Goal: Task Accomplishment & Management: Use online tool/utility

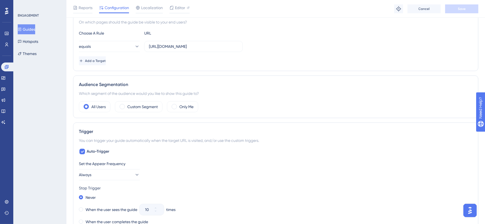
scroll to position [116, 0]
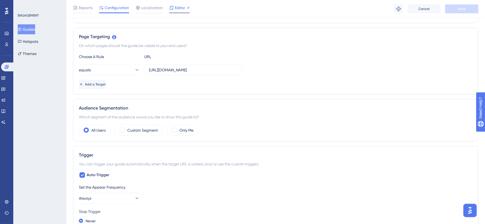
click at [172, 6] on icon at bounding box center [172, 8] width 4 height 4
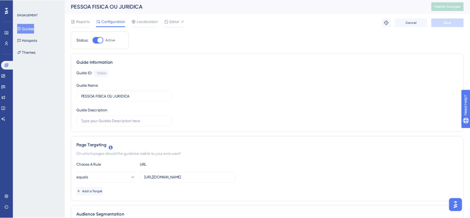
scroll to position [0, 0]
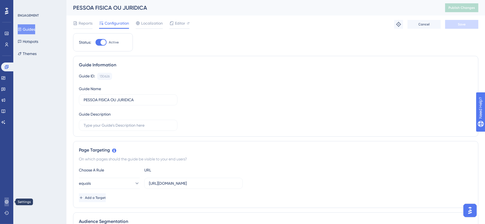
click at [5, 203] on icon at bounding box center [6, 202] width 4 height 4
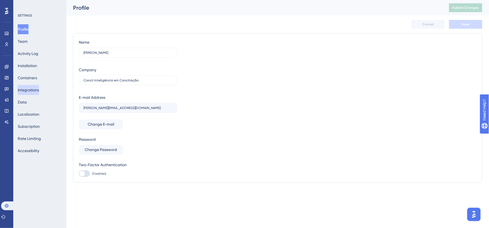
click at [39, 90] on button "Integrations" at bounding box center [28, 90] width 21 height 10
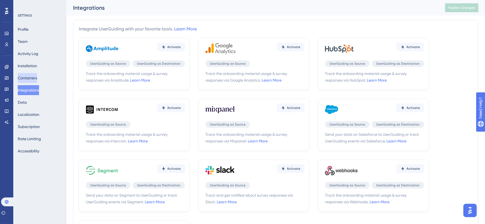
click at [35, 75] on button "Containers" at bounding box center [27, 78] width 19 height 10
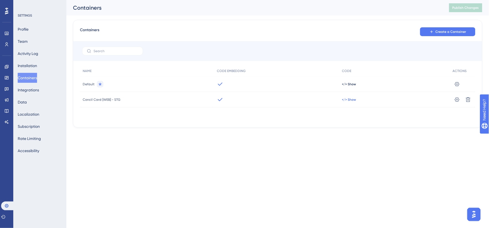
click at [346, 99] on span "</> Show" at bounding box center [349, 100] width 14 height 4
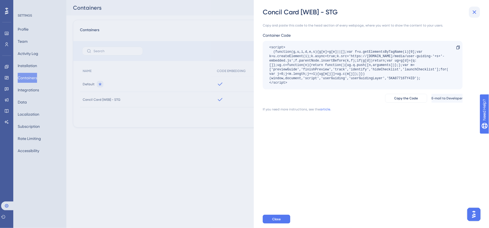
click at [475, 11] on icon at bounding box center [474, 12] width 7 height 7
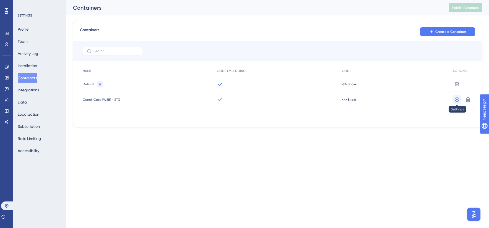
click at [457, 100] on icon at bounding box center [457, 100] width 6 height 6
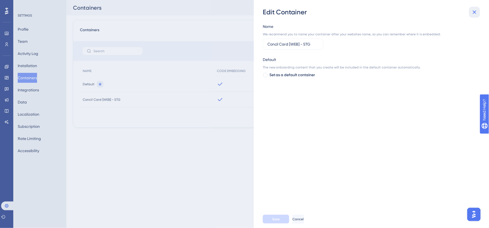
click at [475, 13] on icon at bounding box center [474, 12] width 7 height 7
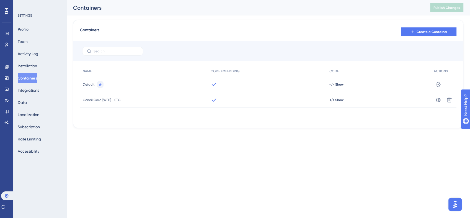
click at [247, 0] on html "Performance Users Engagement Widgets Feedback Product Updates Knowledge Base AI…" at bounding box center [235, 0] width 470 height 0
click at [455, 204] on img "Open AI Assistant Launcher" at bounding box center [455, 204] width 10 height 10
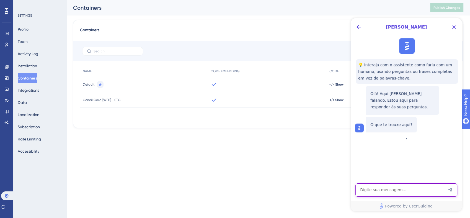
click at [374, 190] on textarea "AI Assistant Text Input" at bounding box center [406, 189] width 102 height 13
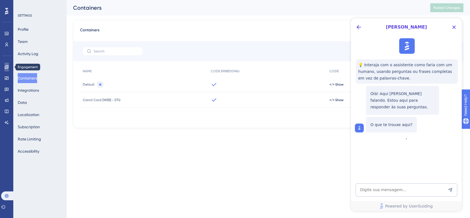
click at [7, 67] on icon at bounding box center [7, 67] width 4 height 4
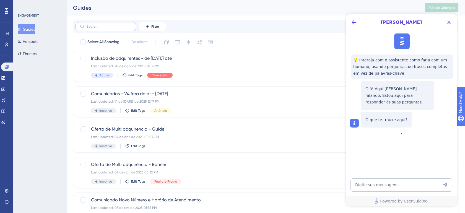
click at [114, 29] on label at bounding box center [105, 26] width 61 height 9
click at [114, 28] on input "text" at bounding box center [109, 27] width 45 height 4
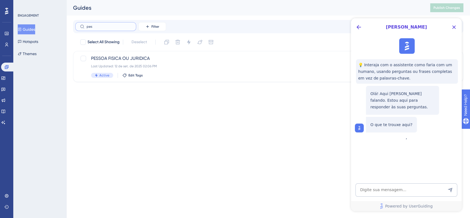
type input "pes"
click at [191, 0] on html "Performance Users Engagement Widgets Feedback Product Updates Knowledge Base AI…" at bounding box center [235, 0] width 470 height 0
click at [453, 27] on icon "Close Button" at bounding box center [453, 27] width 7 height 7
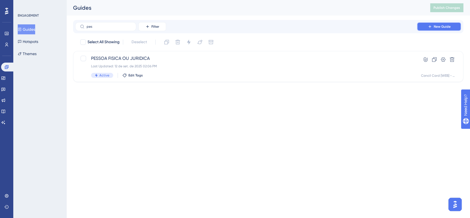
click at [435, 29] on button "New Guide" at bounding box center [438, 26] width 44 height 9
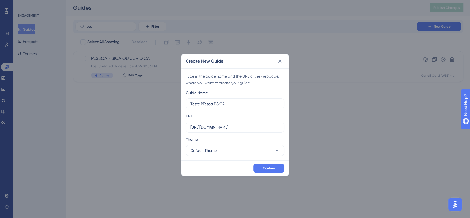
type input "Teste PEssoa FISICA"
click at [259, 128] on input "https://www.novoconcilcard.com.br" at bounding box center [234, 127] width 89 height 6
drag, startPoint x: 264, startPoint y: 127, endPoint x: 183, endPoint y: 126, distance: 80.8
click at [183, 126] on div "Type in the guide name and the URL of the webpage, where you want to create you…" at bounding box center [234, 114] width 107 height 92
paste input "conciliart.com/criar-conta"
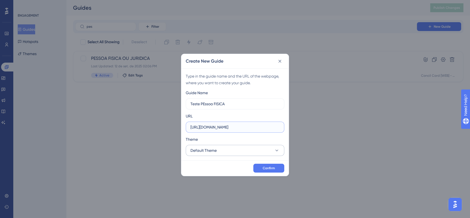
type input "https://www.conciliart.com/criar-conta"
click at [217, 149] on button "Default Theme" at bounding box center [235, 150] width 98 height 11
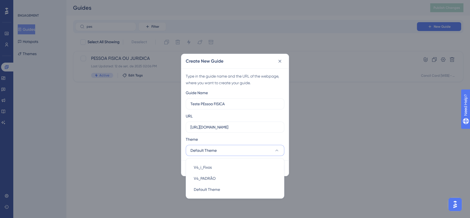
click at [235, 136] on div "Theme" at bounding box center [235, 140] width 98 height 9
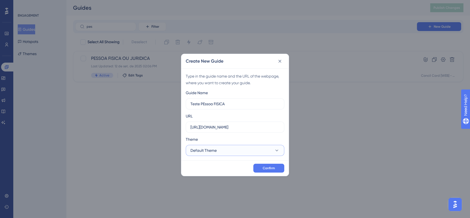
click at [227, 152] on button "Default Theme" at bounding box center [235, 150] width 98 height 11
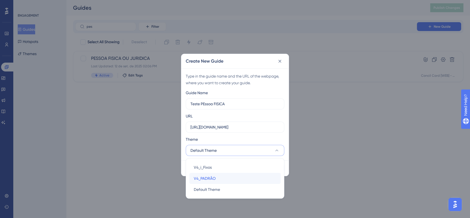
click at [222, 176] on div "V4_PADRÃO V4_PADRÃO" at bounding box center [235, 178] width 82 height 11
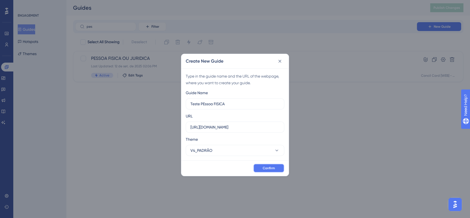
click at [265, 168] on span "Confirm" at bounding box center [268, 168] width 12 height 4
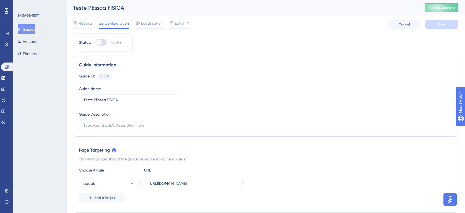
click at [105, 41] on div at bounding box center [100, 42] width 11 height 7
click at [95, 42] on input "Inactive" at bounding box center [95, 42] width 0 height 0
checkbox input "true"
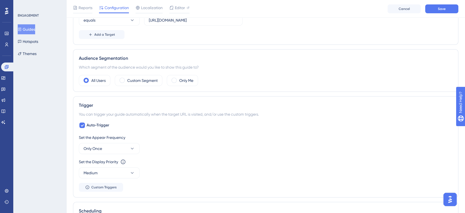
scroll to position [184, 0]
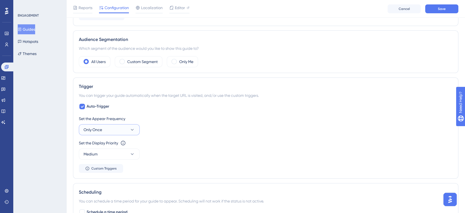
click at [133, 129] on icon at bounding box center [132, 130] width 6 height 6
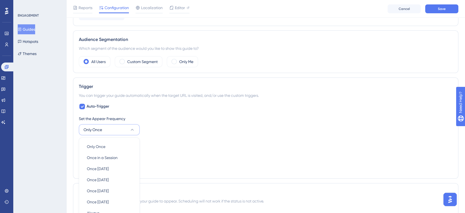
scroll to position [257, 0]
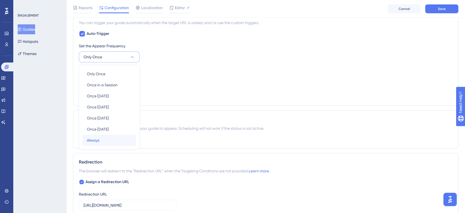
click at [106, 139] on div "Always Always" at bounding box center [109, 140] width 45 height 11
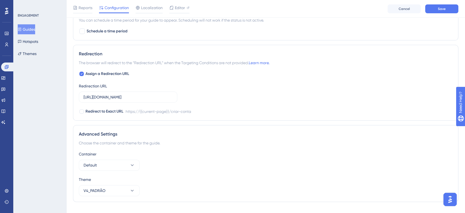
scroll to position [433, 0]
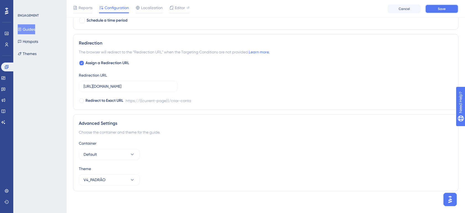
click at [438, 10] on span "Save" at bounding box center [442, 9] width 8 height 4
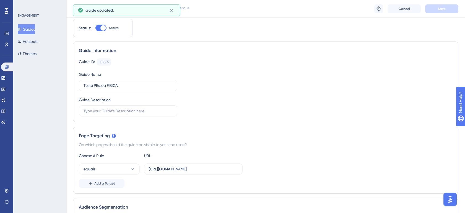
scroll to position [0, 0]
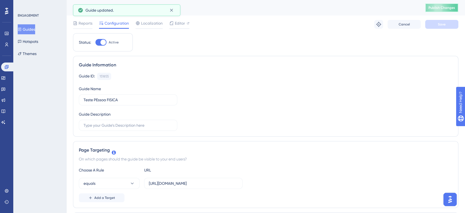
click at [437, 9] on span "Publish Changes" at bounding box center [441, 8] width 27 height 4
click at [178, 23] on span "Editor" at bounding box center [180, 23] width 10 height 7
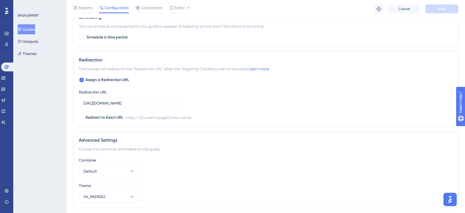
scroll to position [433, 0]
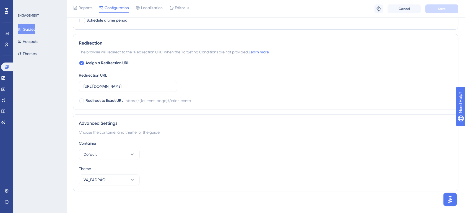
click at [453, 200] on img "Open AI Assistant Launcher" at bounding box center [450, 199] width 10 height 10
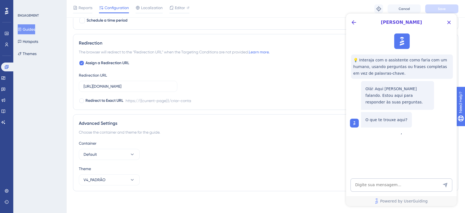
scroll to position [0, 0]
click at [386, 186] on textarea "AI Assistant Text Input" at bounding box center [401, 184] width 102 height 13
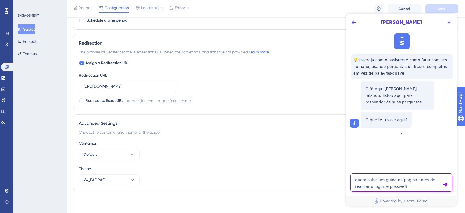
type textarea "quero subir um guide na pagina antes de realizar o login, é possivel?"
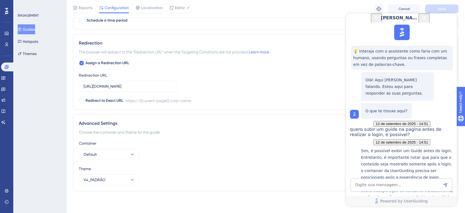
scroll to position [113, 0]
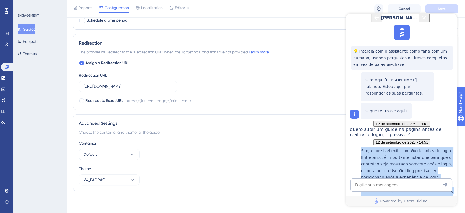
drag, startPoint x: 364, startPoint y: 75, endPoint x: 413, endPoint y: 135, distance: 77.6
click at [413, 147] on div "Sim, é possível exibir um Guide antes do login. Entretanto, é importante notar …" at bounding box center [407, 189] width 93 height 84
copy p "Sim, é possível exibir um Guide antes do login. Entretanto, é importante notar …"
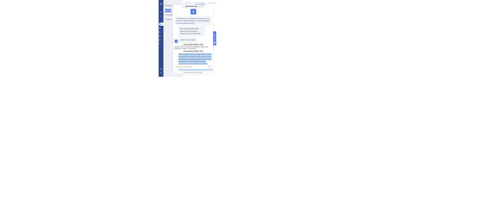
scroll to position [423, 0]
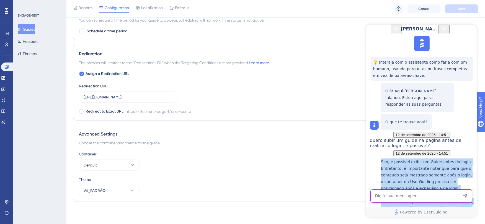
click at [396, 200] on textarea "AI Assistant Text Input" at bounding box center [421, 195] width 102 height 13
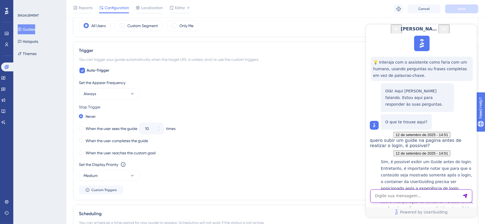
scroll to position [208, 0]
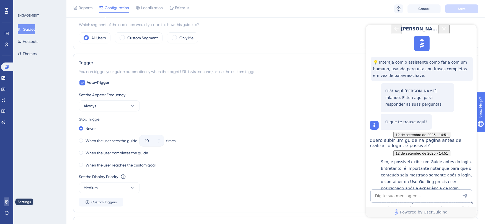
drag, startPoint x: 7, startPoint y: 200, endPoint x: 10, endPoint y: 197, distance: 3.5
click at [7, 200] on icon at bounding box center [6, 202] width 4 height 4
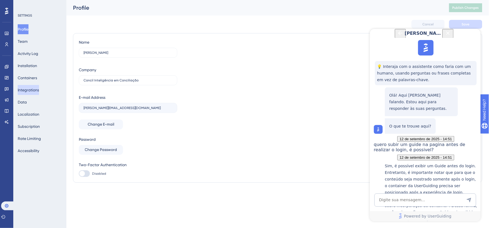
click at [34, 90] on button "Integrations" at bounding box center [28, 90] width 21 height 10
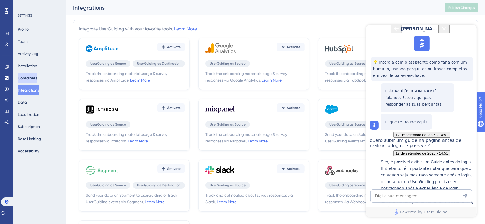
click at [33, 79] on button "Containers" at bounding box center [27, 78] width 19 height 10
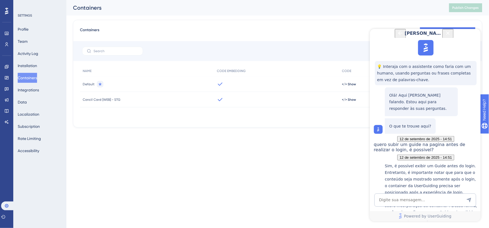
click at [451, 34] on icon "Close Button" at bounding box center [447, 33] width 7 height 7
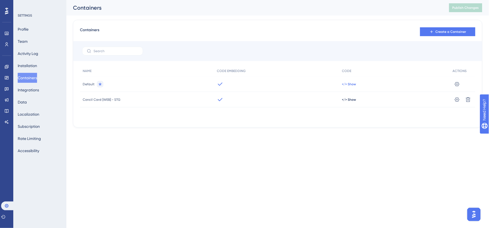
click at [346, 84] on span "</> Show" at bounding box center [349, 84] width 14 height 4
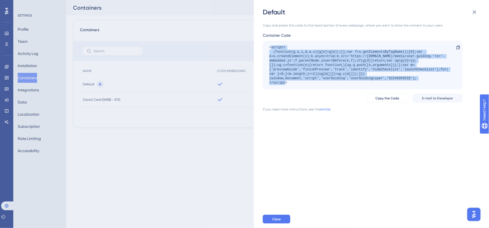
drag, startPoint x: 421, startPoint y: 79, endPoint x: 272, endPoint y: 48, distance: 153.0
click at [272, 48] on div "<script> (function(g,u,i,d,e,s){g[e]=g[e]||[];var f=u.getElementsByTagName(i)[0…" at bounding box center [359, 65] width 181 height 40
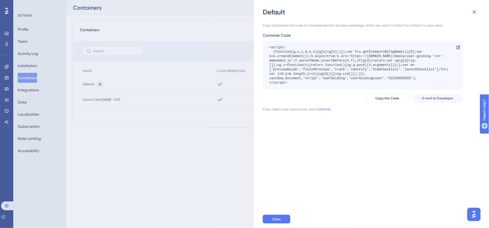
click at [230, 144] on div "Default Copy and paste this code to the head section of every webpage, where yo…" at bounding box center [244, 114] width 489 height 228
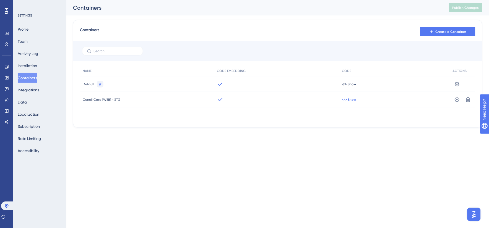
click at [343, 100] on span "</> Show" at bounding box center [349, 100] width 14 height 4
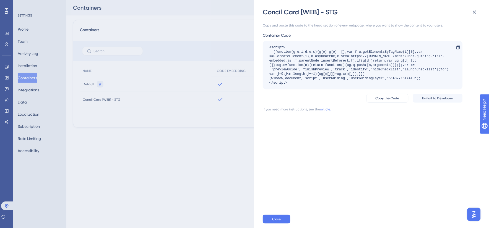
click at [6, 67] on div "Concil Card [WEB] - STG Copy and paste this code to the head section of every w…" at bounding box center [244, 114] width 489 height 228
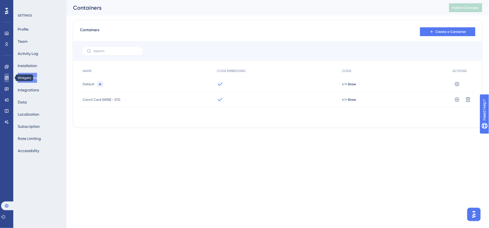
click at [6, 78] on icon at bounding box center [7, 77] width 4 height 3
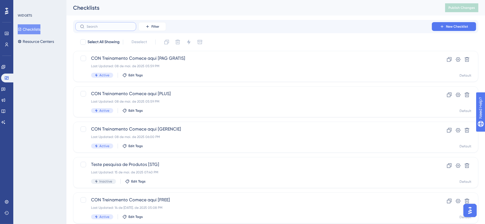
click at [111, 27] on input "text" at bounding box center [109, 27] width 45 height 4
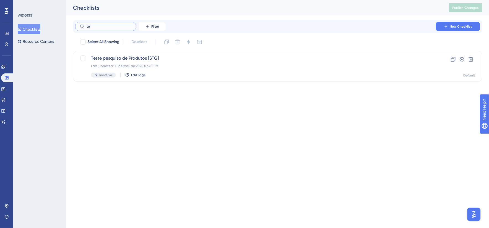
type input "t"
type input "pess"
checkbox input "true"
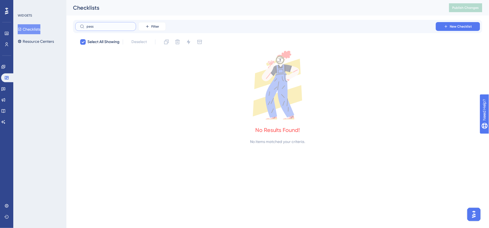
type input "pes"
checkbox input "false"
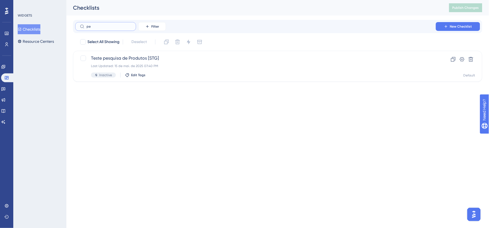
type input "p"
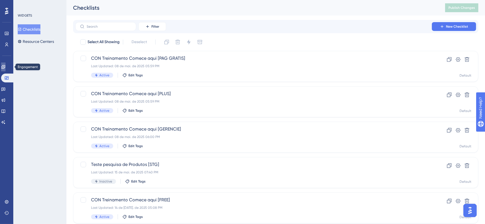
click at [4, 64] on link at bounding box center [3, 67] width 4 height 9
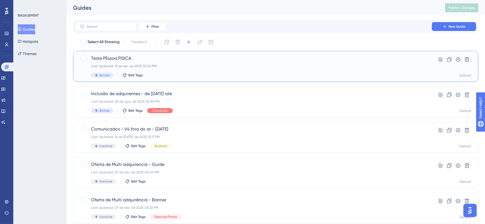
click at [133, 58] on span "Teste PEssoa FISICA" at bounding box center [253, 58] width 325 height 7
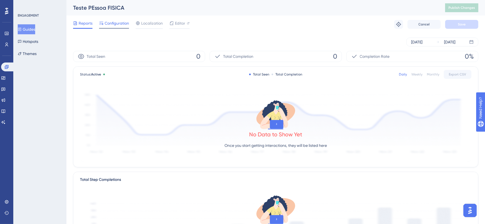
click at [121, 21] on span "Configuration" at bounding box center [117, 23] width 24 height 7
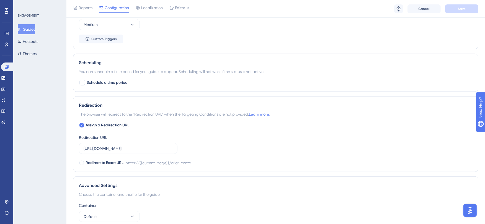
scroll to position [423, 0]
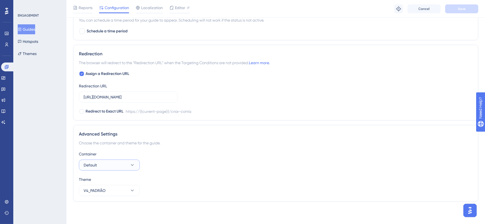
click at [105, 162] on button "Default" at bounding box center [109, 165] width 61 height 11
click at [107, 191] on span "Concil Card [WEB] - STG" at bounding box center [108, 193] width 43 height 7
click at [465, 8] on span "Save" at bounding box center [461, 9] width 8 height 4
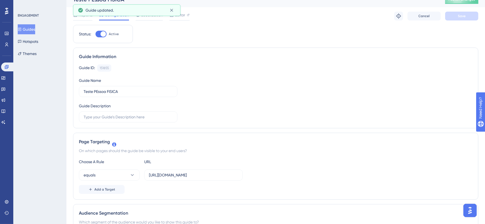
scroll to position [0, 0]
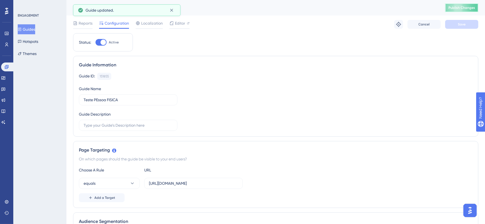
click at [462, 8] on span "Publish Changes" at bounding box center [461, 8] width 27 height 4
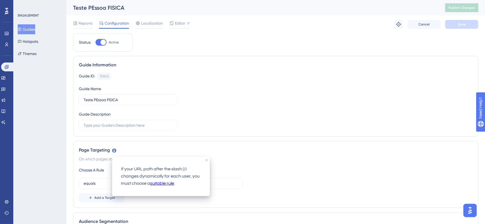
click at [330, 135] on div "Guide Information Guide ID: 151855 Copy Guide Name Teste PEssoa FISICA Guide De…" at bounding box center [275, 96] width 405 height 81
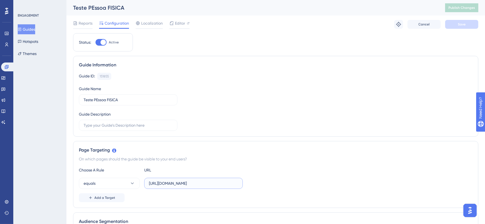
click at [228, 183] on input "https://www.conciliart.com/criar-conta" at bounding box center [193, 183] width 89 height 6
click at [151, 23] on span "Localization" at bounding box center [152, 23] width 22 height 7
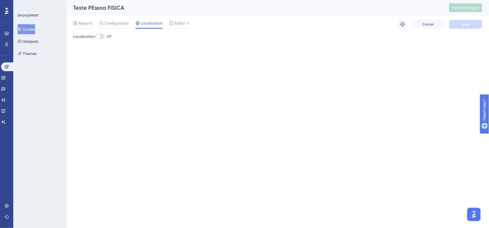
drag, startPoint x: 116, startPoint y: 22, endPoint x: 157, endPoint y: 111, distance: 97.9
click at [116, 22] on span "Configuration" at bounding box center [117, 23] width 24 height 7
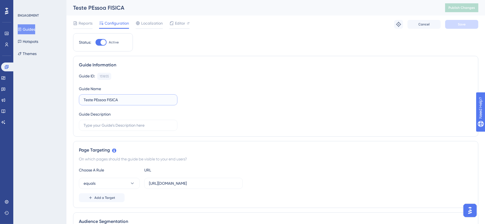
drag, startPoint x: 132, startPoint y: 101, endPoint x: 81, endPoint y: 101, distance: 51.2
click at [81, 101] on label "Teste PEssoa FISICA" at bounding box center [128, 99] width 98 height 11
click at [460, 27] on button "Save" at bounding box center [461, 24] width 33 height 9
drag, startPoint x: 136, startPoint y: 101, endPoint x: 76, endPoint y: 100, distance: 59.5
click at [76, 100] on div "Guide Information Guide ID: 151855 Copy Guide Name TESTE PESSOA FISICA Guide De…" at bounding box center [275, 96] width 405 height 81
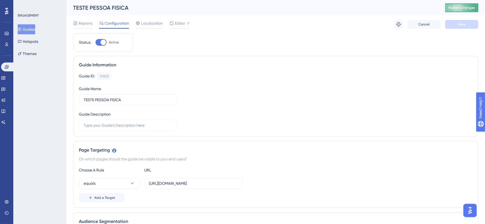
click at [459, 7] on span "Publish Changes" at bounding box center [461, 8] width 27 height 4
click at [176, 23] on span "Editor" at bounding box center [180, 23] width 10 height 7
click at [131, 101] on input "TESTE PESSOA FISICA" at bounding box center [128, 100] width 89 height 6
type input "TESTE PESSOA FISICA - STG"
click at [463, 23] on span "Save" at bounding box center [461, 24] width 8 height 4
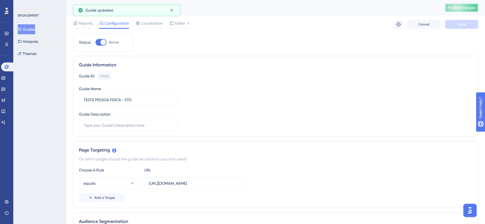
click at [462, 9] on span "Publish Changes" at bounding box center [461, 8] width 27 height 4
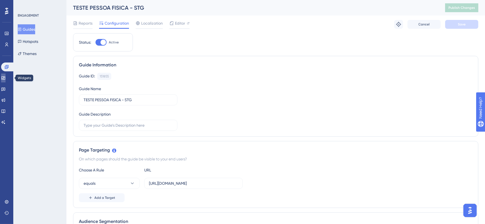
click at [6, 78] on icon at bounding box center [3, 78] width 4 height 4
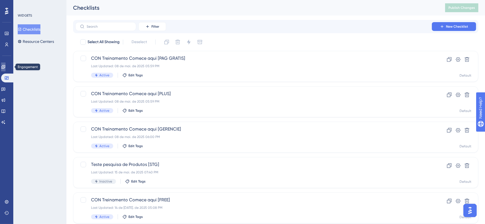
click at [6, 68] on icon at bounding box center [3, 67] width 4 height 4
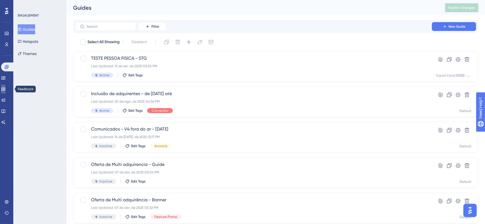
click at [6, 85] on link at bounding box center [3, 89] width 4 height 9
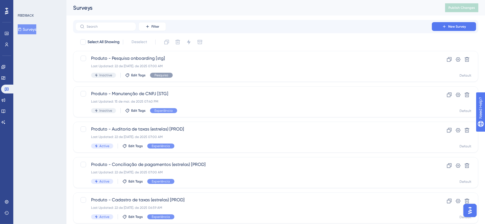
click at [22, 27] on icon at bounding box center [20, 29] width 4 height 4
click at [132, 67] on div "Last Updated: 22 de jul. de 2025 07:00 AM" at bounding box center [253, 66] width 325 height 4
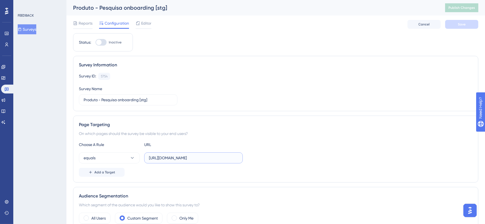
click at [184, 161] on input "https://www.novoconcilcard.com.br/dashboard" at bounding box center [193, 158] width 89 height 6
paste input "conciliart.com/criar-conta"
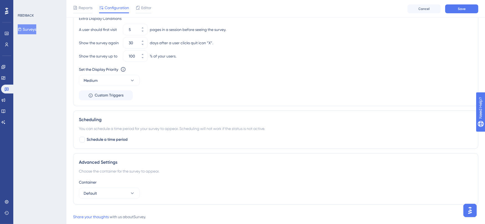
scroll to position [385, 0]
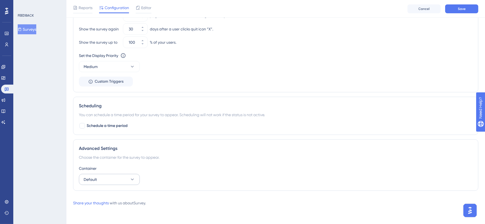
type input "https://www.conciliart.com/criar-conta"
click at [103, 178] on button "Default" at bounding box center [109, 179] width 61 height 11
click at [103, 205] on span "Concil Card [WEB] - STG" at bounding box center [108, 207] width 43 height 7
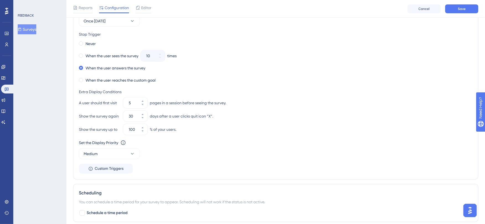
scroll to position [292, 0]
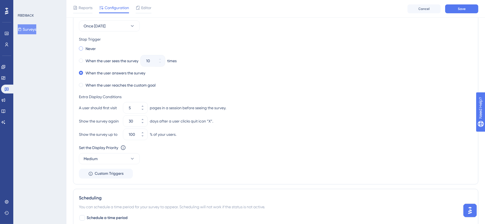
click at [82, 48] on span at bounding box center [81, 48] width 4 height 4
click at [85, 47] on input "radio" at bounding box center [85, 47] width 0 height 0
click at [101, 28] on span "Once in 30 days" at bounding box center [95, 26] width 22 height 7
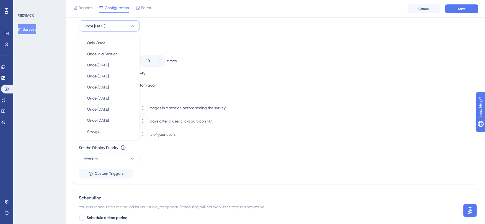
scroll to position [267, 0]
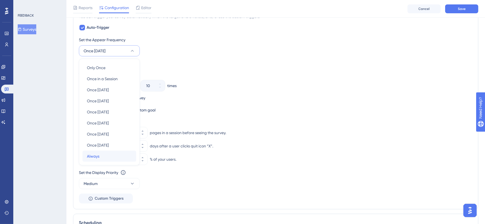
click at [95, 155] on span "Always" at bounding box center [93, 156] width 12 height 7
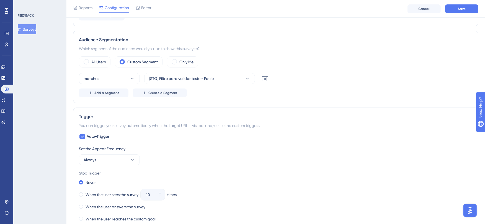
scroll to position [139, 0]
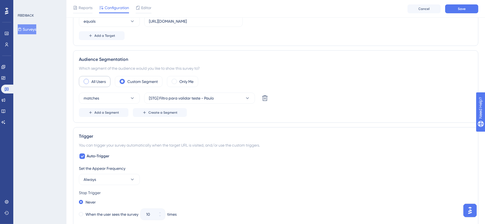
click at [89, 82] on div "All Users" at bounding box center [95, 81] width 32 height 11
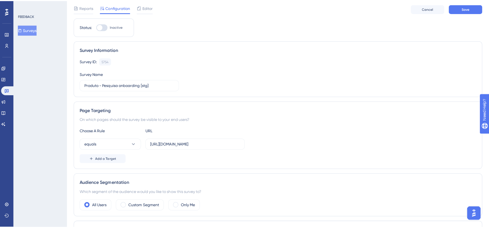
scroll to position [0, 0]
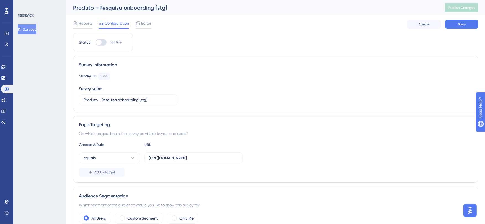
click at [101, 41] on div at bounding box center [99, 43] width 6 height 6
click at [95, 42] on input "Inactive" at bounding box center [95, 42] width 0 height 0
checkbox input "true"
click at [149, 22] on span "Editor" at bounding box center [146, 23] width 10 height 7
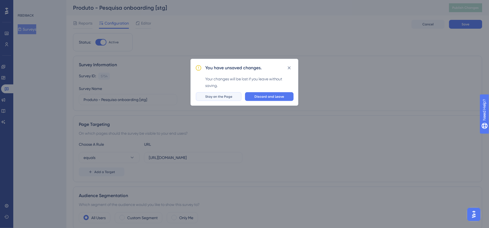
click at [225, 97] on span "Stay on the Page" at bounding box center [218, 97] width 27 height 4
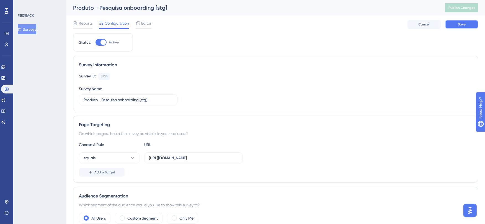
click at [455, 23] on button "Save" at bounding box center [461, 24] width 33 height 9
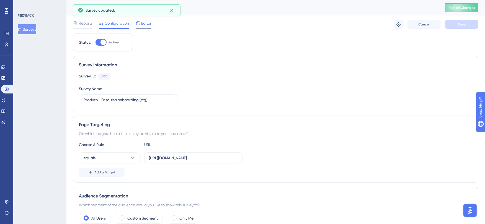
click at [147, 23] on span "Editor" at bounding box center [146, 23] width 10 height 7
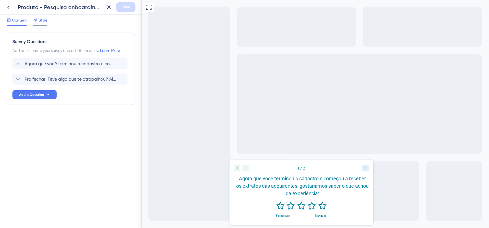
click at [41, 20] on span "Style" at bounding box center [43, 20] width 9 height 7
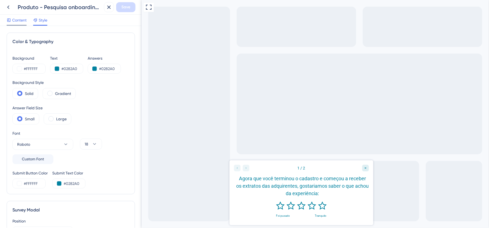
click at [18, 20] on span "Content" at bounding box center [19, 20] width 14 height 7
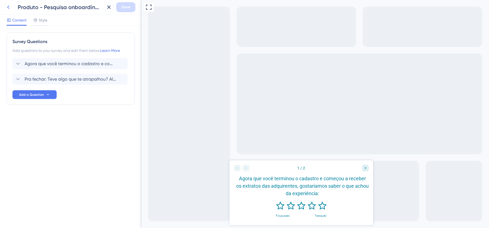
click at [9, 9] on icon at bounding box center [8, 7] width 7 height 7
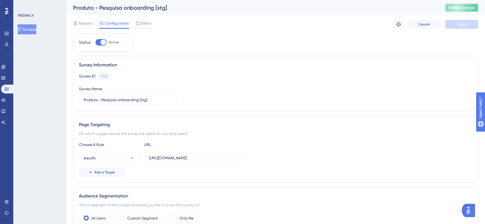
click at [469, 11] on button "Publish Changes" at bounding box center [461, 7] width 33 height 9
click at [142, 26] on span "Editor" at bounding box center [146, 23] width 10 height 7
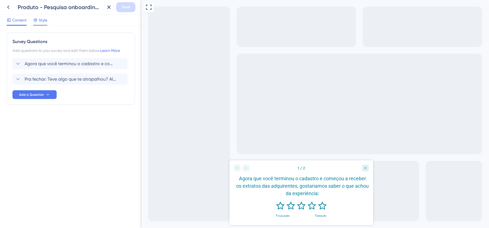
click at [45, 19] on span "Style" at bounding box center [43, 20] width 9 height 7
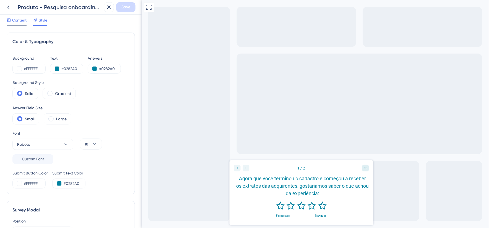
click at [23, 21] on span "Content" at bounding box center [19, 20] width 14 height 7
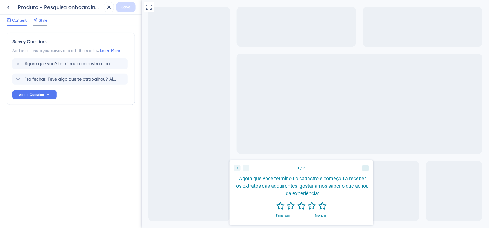
click at [46, 22] on span "Style" at bounding box center [43, 20] width 9 height 7
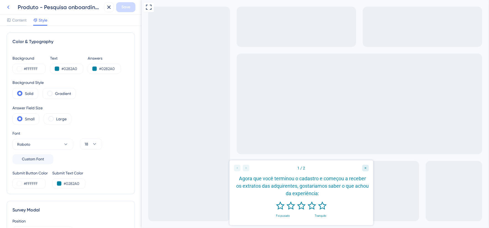
click at [10, 7] on icon at bounding box center [8, 7] width 7 height 7
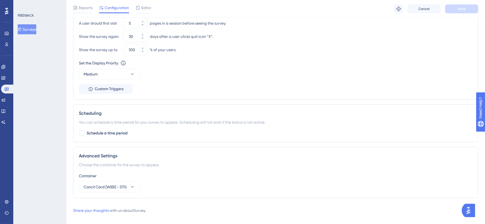
scroll to position [355, 0]
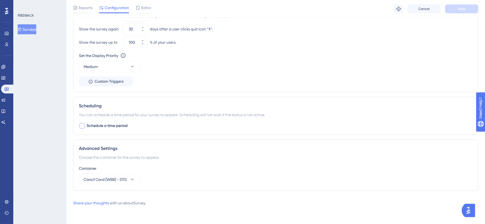
click at [82, 124] on div at bounding box center [82, 126] width 6 height 6
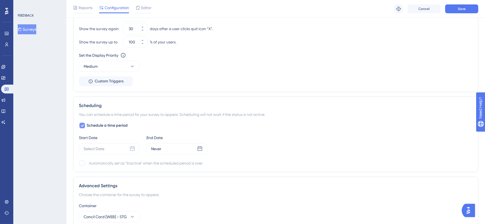
click at [84, 126] on div at bounding box center [82, 126] width 6 height 6
checkbox input "false"
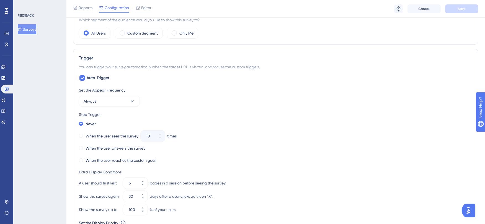
scroll to position [170, 0]
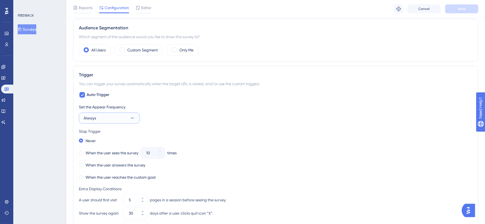
click at [131, 118] on icon at bounding box center [132, 118] width 6 height 6
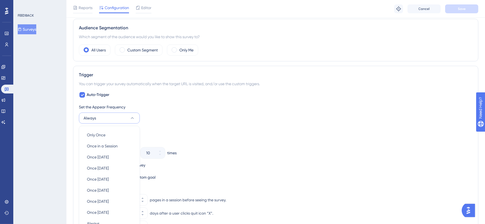
scroll to position [238, 0]
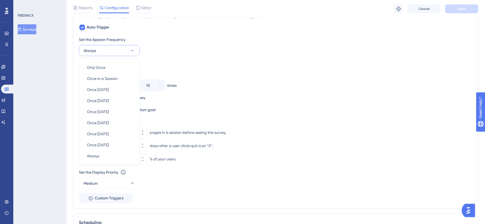
click at [344, 157] on div "Show the survey up to 100 % of your users." at bounding box center [275, 158] width 393 height 11
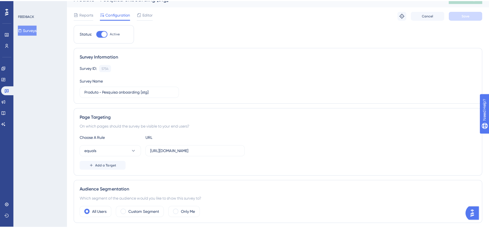
scroll to position [0, 0]
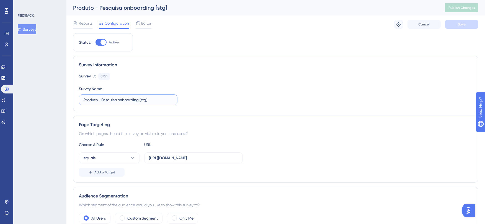
drag, startPoint x: 139, startPoint y: 100, endPoint x: 85, endPoint y: 100, distance: 53.9
click at [85, 100] on input "Produto - Pesquisa onboarding [stg]" at bounding box center [128, 100] width 89 height 6
type input "Pessoa Fisica [stg]"
click at [465, 25] on button "Save" at bounding box center [461, 24] width 33 height 9
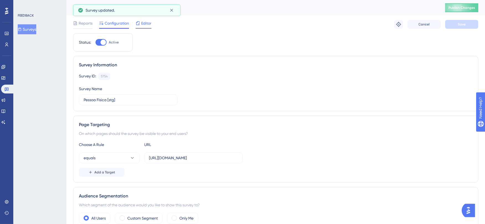
click at [148, 22] on span "Editor" at bounding box center [146, 23] width 10 height 7
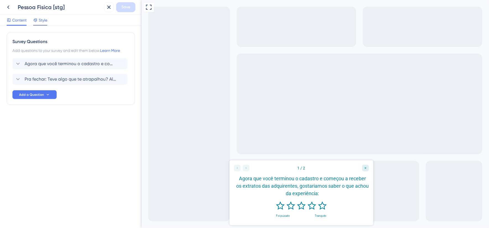
click at [39, 20] on span "Style" at bounding box center [43, 20] width 9 height 7
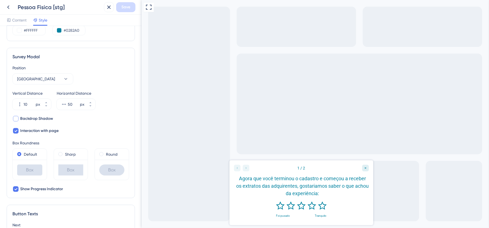
click at [45, 118] on span "Backdrop Shadow" at bounding box center [36, 119] width 33 height 7
checkbox input "true"
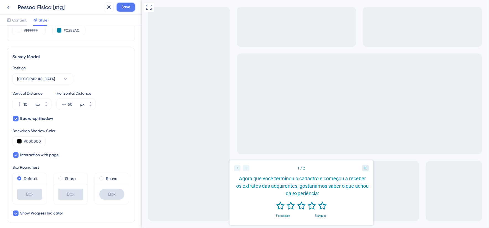
click at [123, 9] on span "Save" at bounding box center [125, 7] width 9 height 7
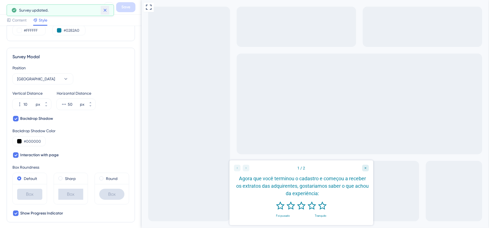
click at [104, 12] on icon at bounding box center [105, 10] width 6 height 6
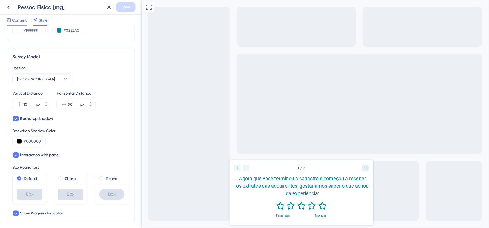
click at [17, 20] on span "Content" at bounding box center [19, 20] width 14 height 7
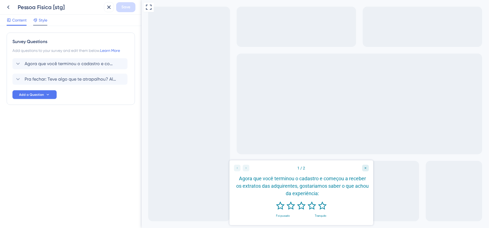
click at [39, 21] on span "Style" at bounding box center [43, 20] width 9 height 7
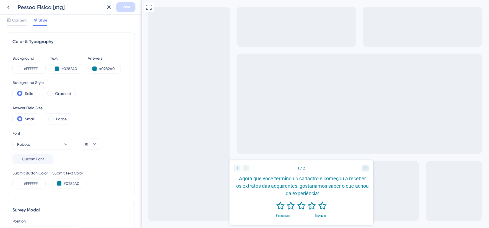
click at [292, 217] on div at bounding box center [314, 228] width 347 height 0
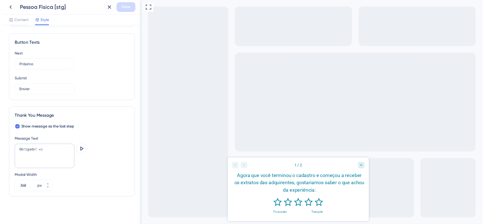
scroll to position [350, 0]
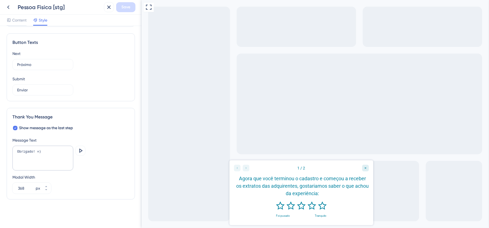
click at [319, 217] on div "Tranquilo" at bounding box center [321, 215] width 14 height 3
click at [322, 208] on icon "Rate 5 star" at bounding box center [322, 206] width 9 height 8
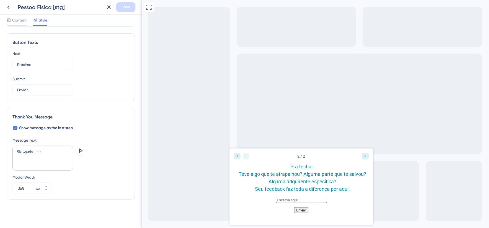
click at [306, 213] on button "Enviar" at bounding box center [301, 210] width 14 height 6
click at [303, 213] on button "Enviar" at bounding box center [301, 210] width 14 height 6
click at [369, 157] on div "2 / 2 Pra fechar: Teve algo que te atrapalhou? Alguma parte que te salvou? Algu…" at bounding box center [301, 173] width 144 height 49
click at [365, 160] on div "2 / 2 Pra fechar: Teve algo que te atrapalhou? Alguma parte que te salvou? Algu…" at bounding box center [301, 173] width 144 height 49
click at [366, 157] on icon "Close survey" at bounding box center [365, 156] width 3 height 3
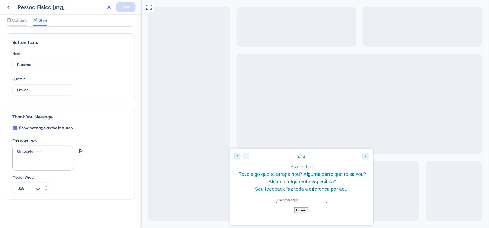
click at [112, 7] on button at bounding box center [109, 7] width 10 height 10
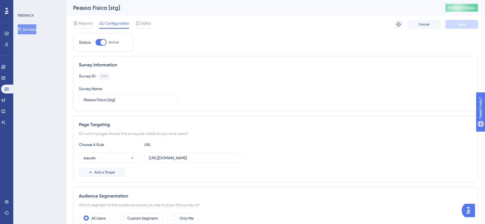
click at [468, 10] on button "Publish Changes" at bounding box center [461, 7] width 33 height 9
click at [222, 161] on input "https://www.conciliart.com/criar-conta" at bounding box center [193, 158] width 89 height 6
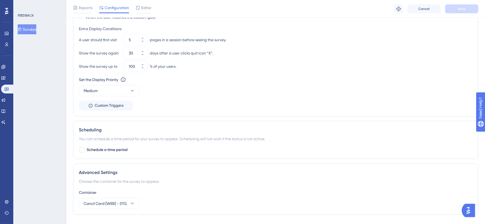
scroll to position [355, 0]
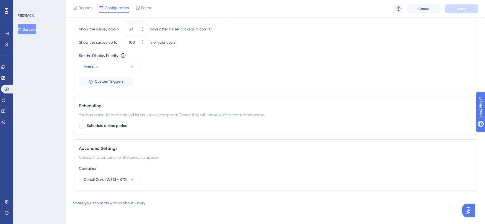
click at [469, 208] on img "Open AI Assistant Launcher" at bounding box center [468, 210] width 10 height 10
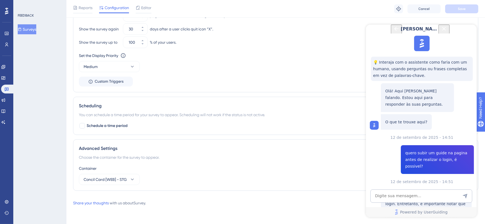
scroll to position [113, 0]
click at [406, 192] on textarea "AI Assistant Text Input" at bounding box center [421, 195] width 102 height 13
click at [406, 194] on textarea "AI Assistant Text Input" at bounding box center [421, 195] width 102 height 13
click at [403, 197] on textarea "habilitei" at bounding box center [421, 195] width 102 height 13
type textarea "habilitei e não esta aparcendo"
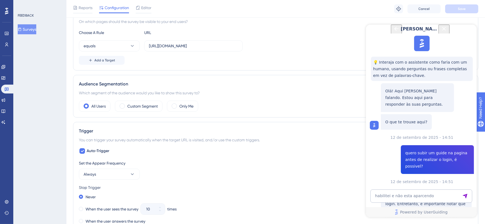
scroll to position [184, 0]
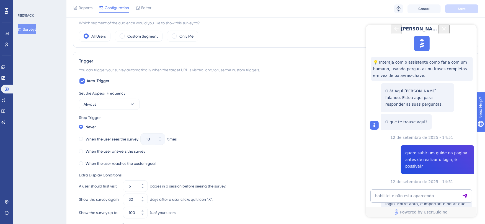
click at [447, 32] on icon "Close Button" at bounding box center [443, 28] width 7 height 7
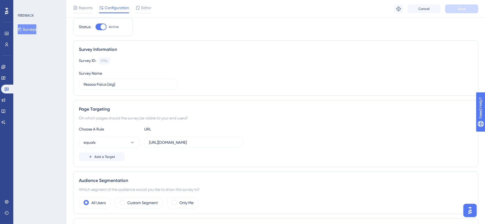
scroll to position [0, 0]
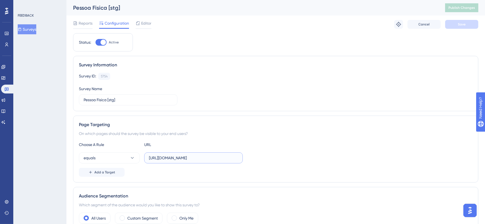
click at [229, 157] on input "https://www.conciliart.com/criar-conta" at bounding box center [193, 158] width 89 height 6
drag, startPoint x: 229, startPoint y: 157, endPoint x: 141, endPoint y: 160, distance: 88.0
click at [141, 160] on div "equals https://www.conciliart.com/criar-conta" at bounding box center [161, 157] width 164 height 11
paste input "dashboard"
type input "https://www.conciliart.com/dashboard"
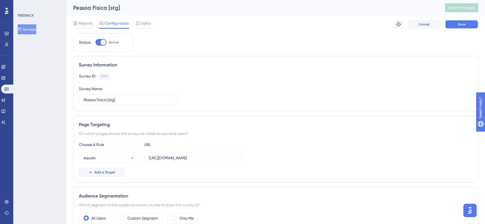
click at [467, 25] on button "Save" at bounding box center [461, 24] width 33 height 9
click at [468, 4] on button "Publish Changes" at bounding box center [461, 7] width 33 height 9
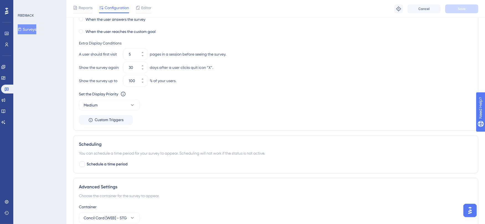
scroll to position [355, 0]
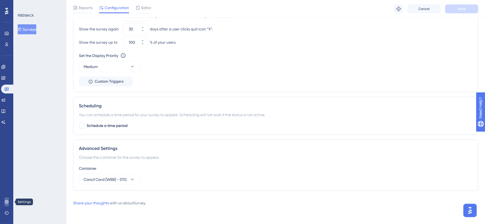
drag, startPoint x: 6, startPoint y: 202, endPoint x: 24, endPoint y: 164, distance: 42.1
click at [6, 202] on icon at bounding box center [6, 202] width 4 height 4
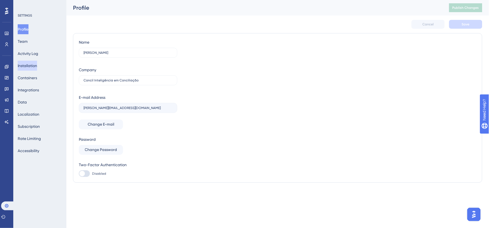
click at [34, 66] on button "Installation" at bounding box center [27, 66] width 19 height 10
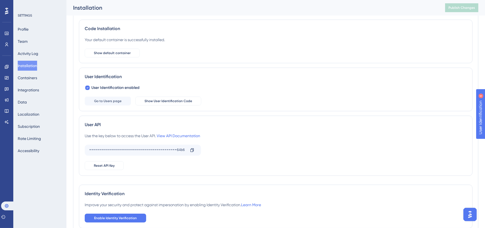
scroll to position [63, 0]
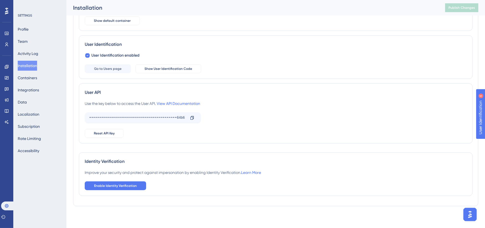
click at [469, 212] on img "Open AI Assistant Launcher" at bounding box center [469, 215] width 10 height 10
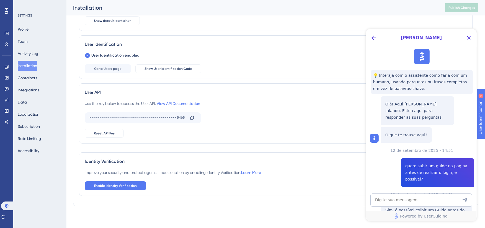
scroll to position [0, 0]
click at [419, 199] on textarea "AI Assistant Text Input" at bounding box center [421, 200] width 102 height 13
type textarea "quais são as configurações que devemos fazer para conseguir iniciar o sistema a…"
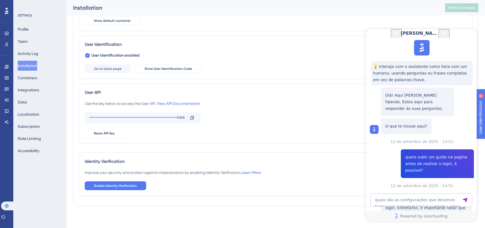
scroll to position [426, 0]
drag, startPoint x: 404, startPoint y: 99, endPoint x: 459, endPoint y: 151, distance: 76.3
copy div "quais são as configurações que devemos fazer para conseguir iniciar o sistema a…"
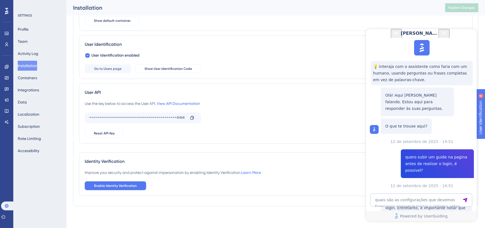
drag, startPoint x: 404, startPoint y: 99, endPoint x: 452, endPoint y: 113, distance: 50.8
copy span "quais são as configurações que devemos fazer para conseguir iniciar o sistema a…"
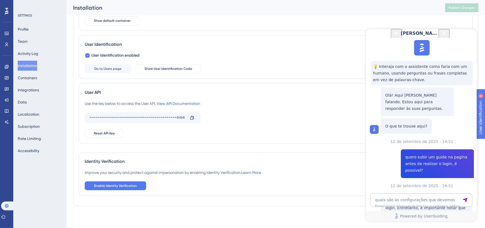
scroll to position [426, 0]
drag, startPoint x: 385, startPoint y: 145, endPoint x: 455, endPoint y: 153, distance: 70.5
copy p "Verifique se o código do container está incorporado na página pública (por exem…"
